Goal: Task Accomplishment & Management: Manage account settings

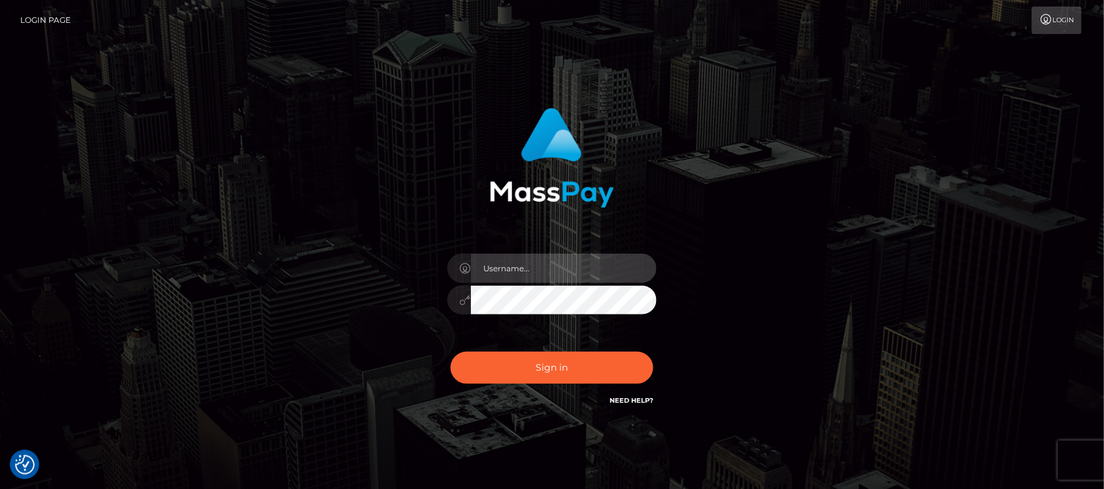
type input "hello.feetfinder"
click at [579, 270] on input "hello.feetfinder" at bounding box center [564, 268] width 186 height 29
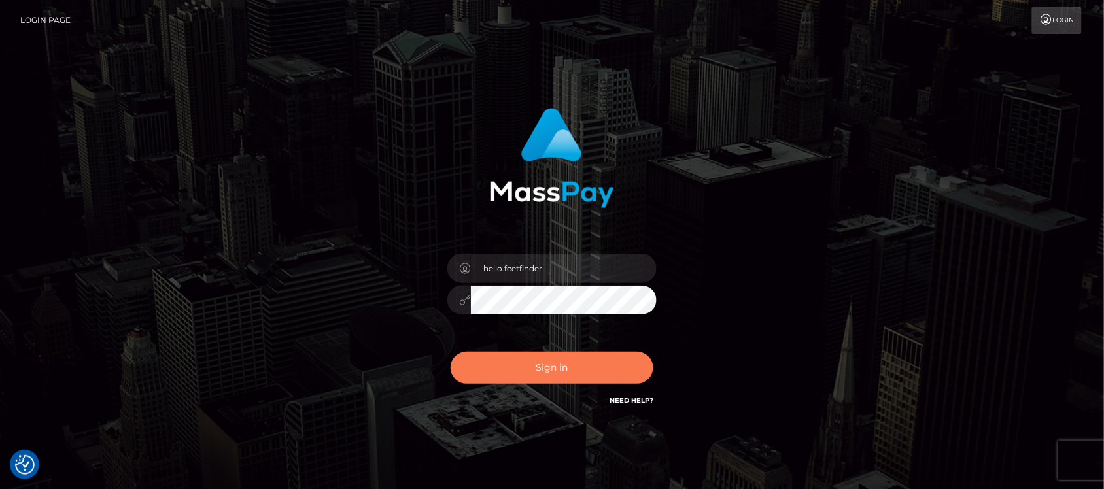
click at [579, 364] on button "Sign in" at bounding box center [551, 368] width 203 height 32
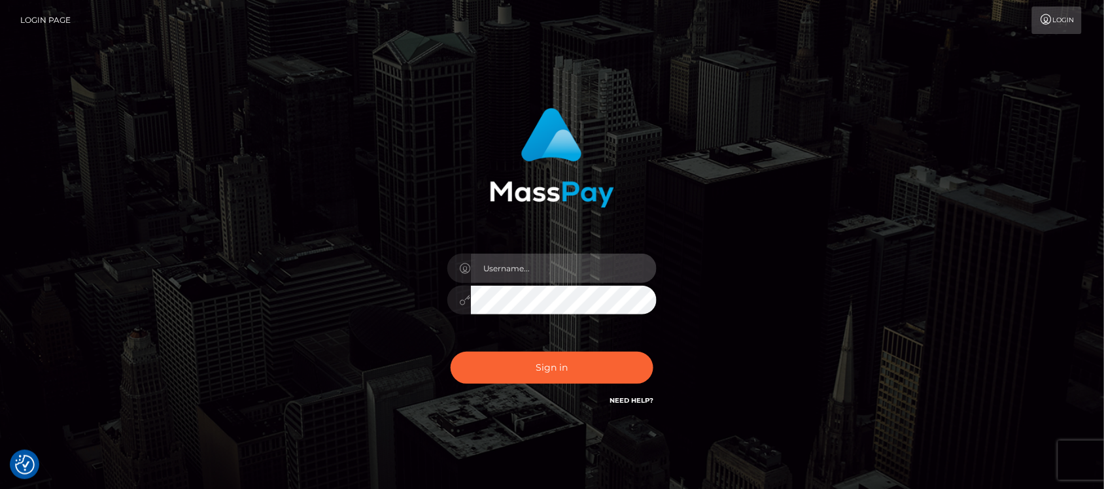
type input "hello.feetfinder"
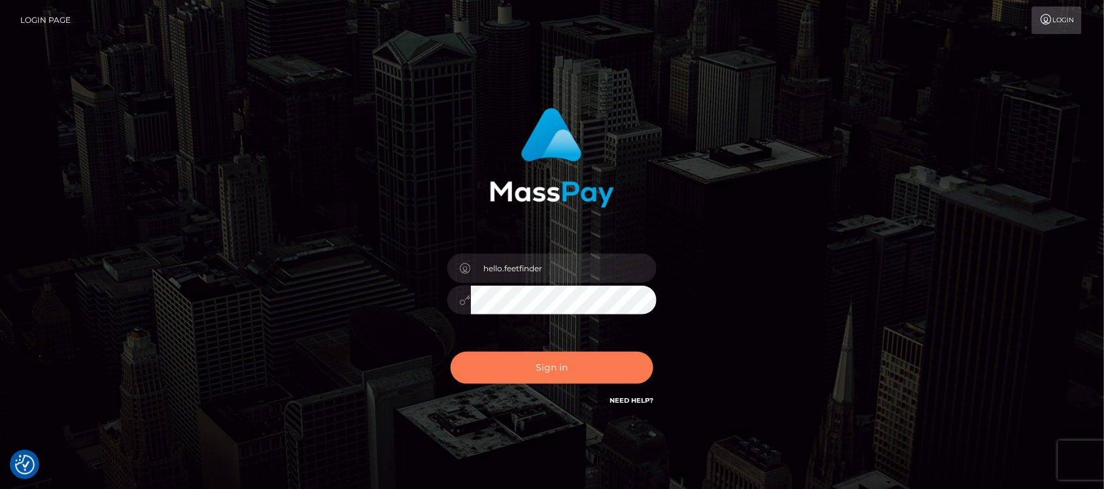
click at [583, 364] on button "Sign in" at bounding box center [551, 368] width 203 height 32
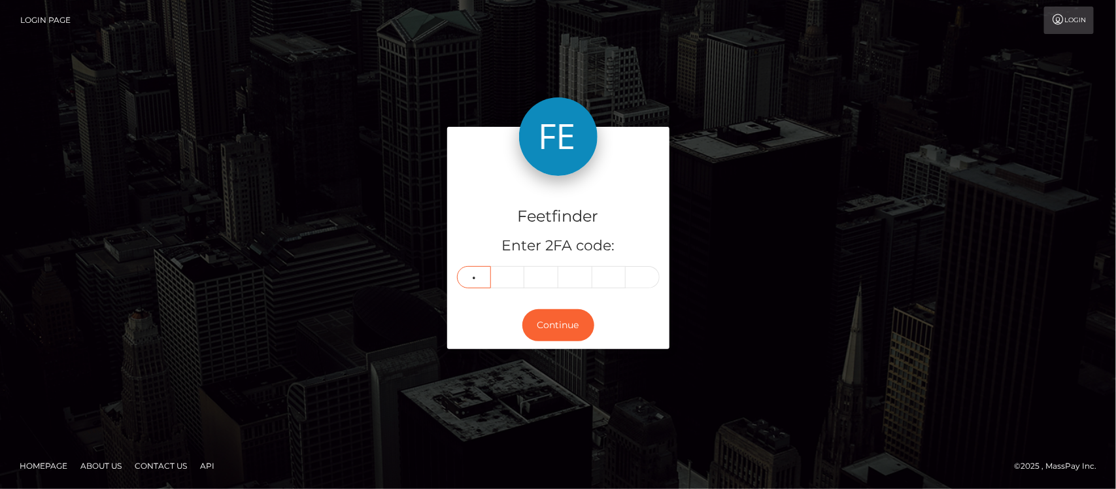
type input "3"
type input "8"
type input "9"
type input "3"
type input "6"
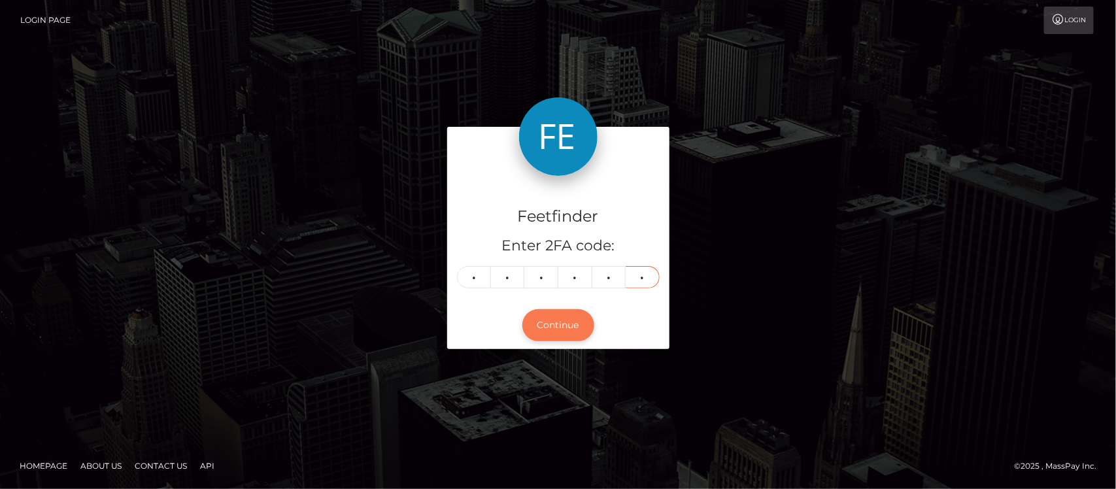
type input "6"
click at [566, 331] on button "Continue" at bounding box center [558, 325] width 72 height 32
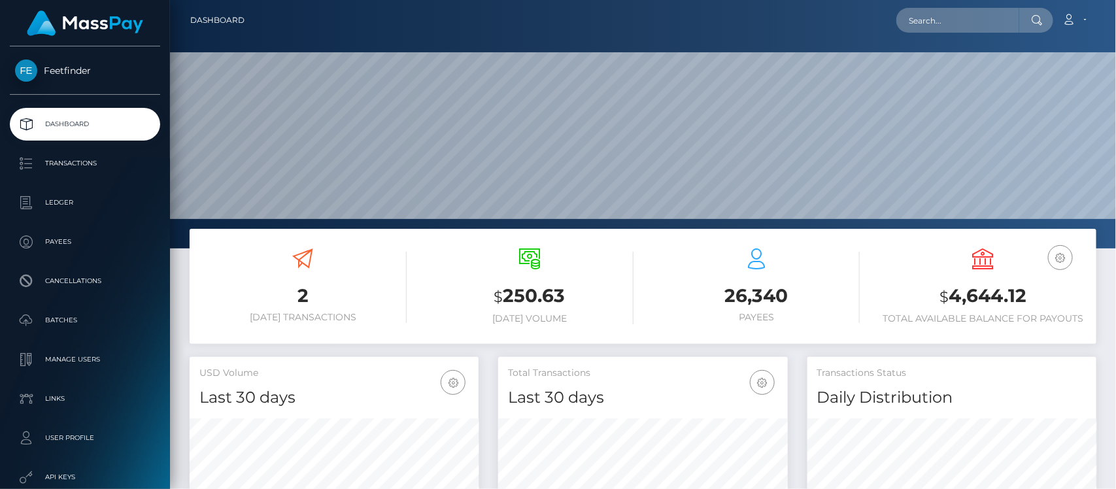
scroll to position [231, 289]
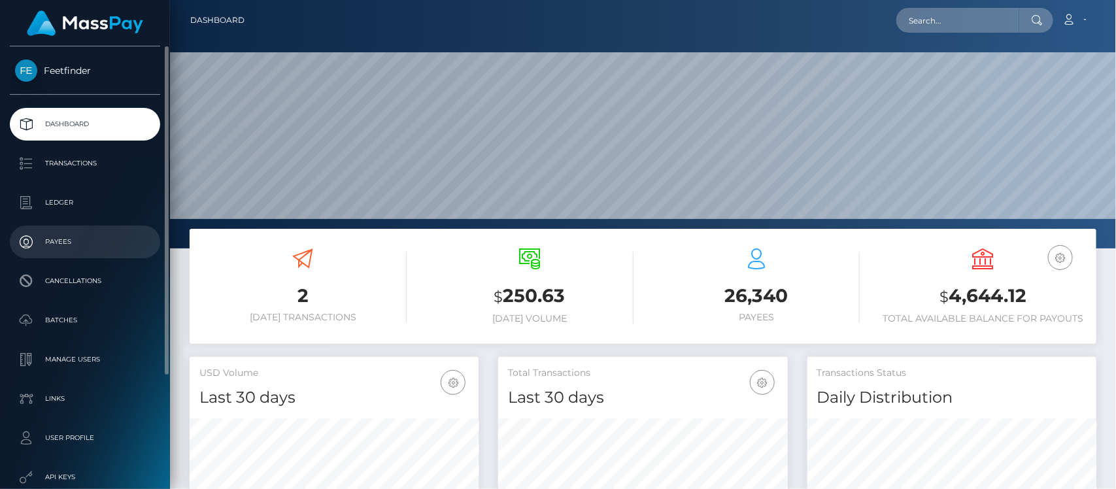
click at [70, 246] on p "Payees" at bounding box center [85, 242] width 140 height 20
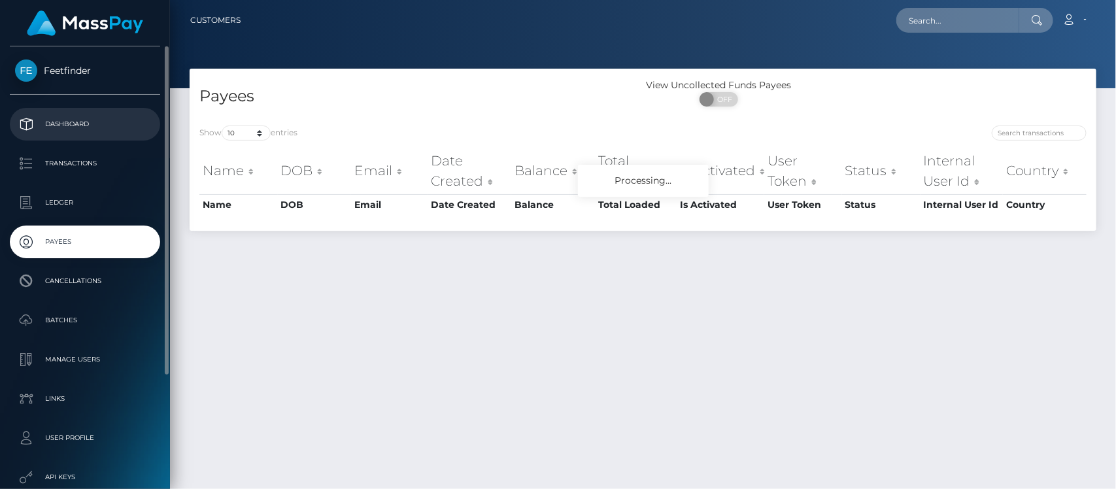
click at [71, 118] on p "Dashboard" at bounding box center [85, 124] width 140 height 20
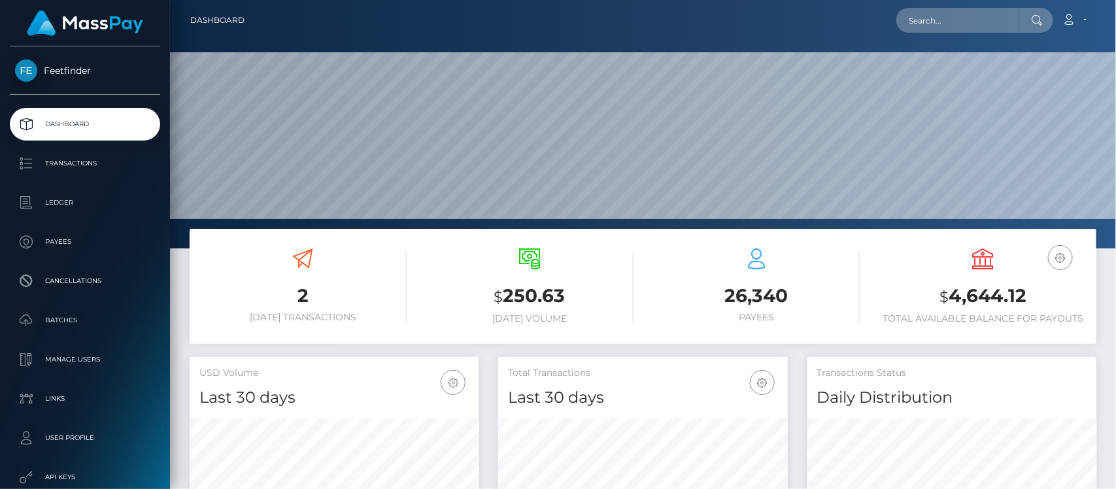
scroll to position [231, 289]
